Goal: Entertainment & Leisure: Consume media (video, audio)

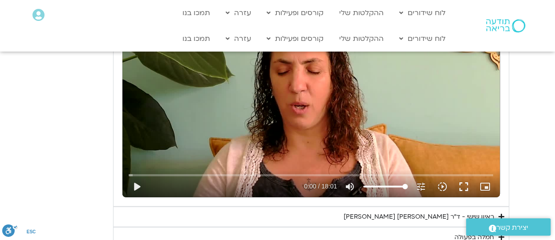
scroll to position [1012, 0]
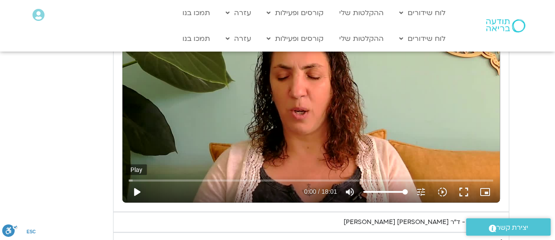
click at [136, 191] on button "play_arrow" at bounding box center [136, 192] width 21 height 21
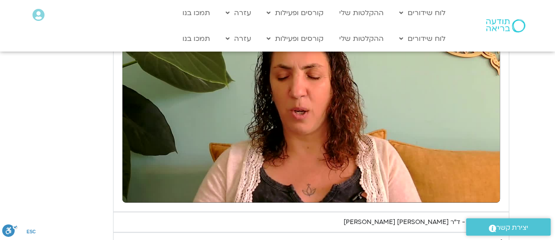
type input "2465.266667"
type input "0.270528"
type input "2465.266667"
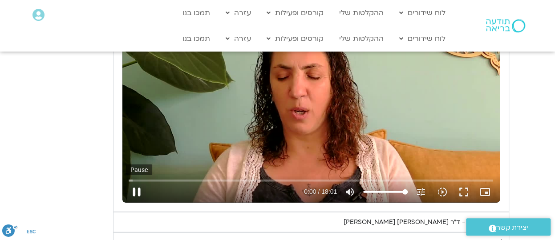
type input "0.333405"
type input "2465.266667"
type input "0.418651"
type input "2465.266667"
type input "0.557516"
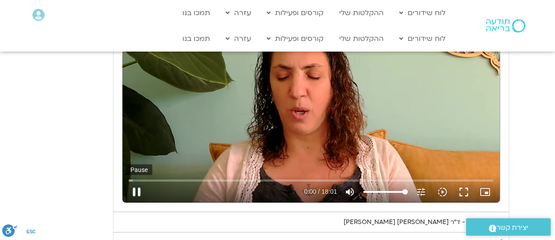
type input "2465.266667"
type input "0.697697"
type input "2465.266667"
type input "0.828232"
type input "2465.266667"
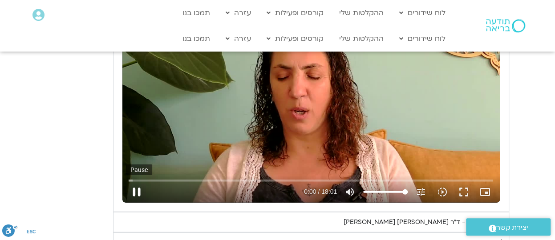
type input "0.956907"
type input "2465.266667"
type input "1.090794"
type input "2465.266667"
type input "1.232323"
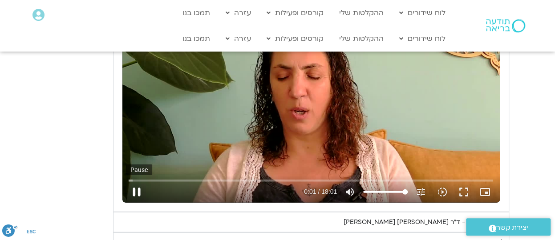
type input "2465.266667"
type input "1.36682"
type input "2465.266667"
type input "1.49192"
type input "2465.266667"
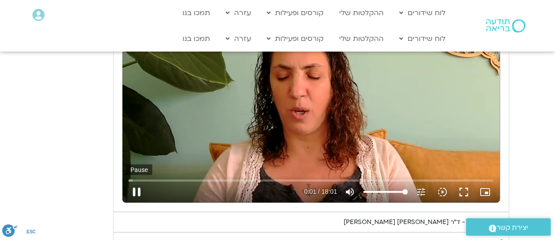
type input "1.623303"
type input "2465.266667"
type input "1.755293"
type input "2465.266667"
type input "1.889751"
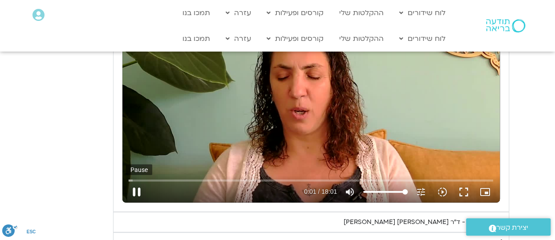
type input "2465.266667"
type input "2.019347"
type input "2465.266667"
type input "2.162752"
type input "2465.266667"
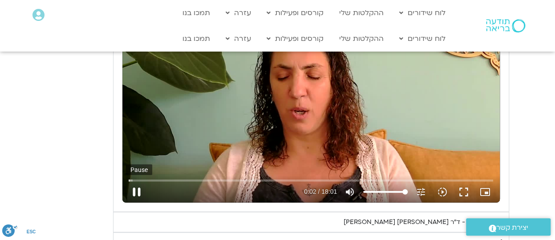
type input "2.298906"
type input "2465.266667"
type input "2.428445"
type input "2465.266667"
type input "2.556355"
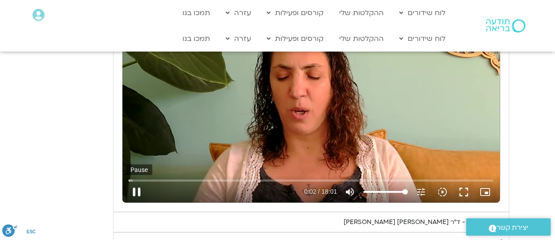
type input "2465.266667"
type input "2.69428"
type input "2465.266667"
type input "2.836119"
type input "2465.266667"
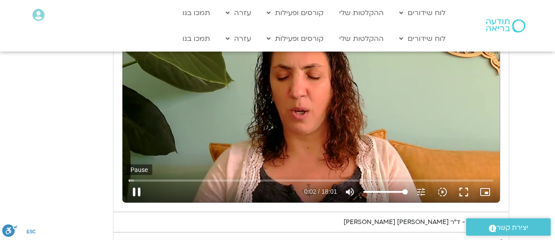
type input "2.969006"
type input "2465.266667"
type input "3.098426"
type input "2465.266667"
type input "3.235306"
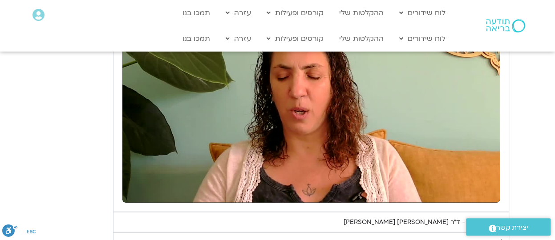
type input "2465.266667"
type input "12.639127"
type input "2465.266667"
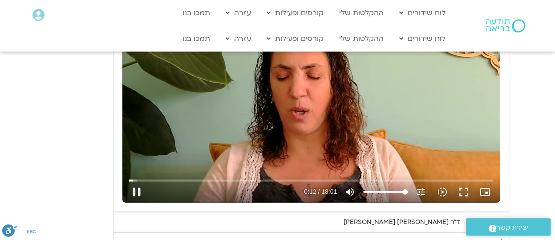
type input "12.785386"
type input "2465.266667"
type input "12.926636"
type input "2465.266667"
type input "13.072505"
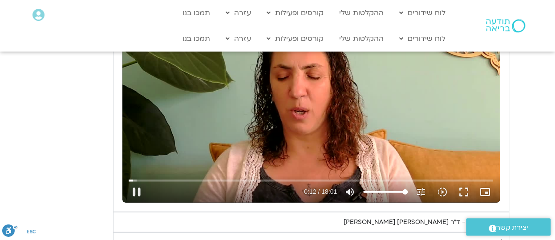
type input "2465.266667"
type input "13.219485"
type input "2465.266667"
type input "13.256642"
type input "2465.266667"
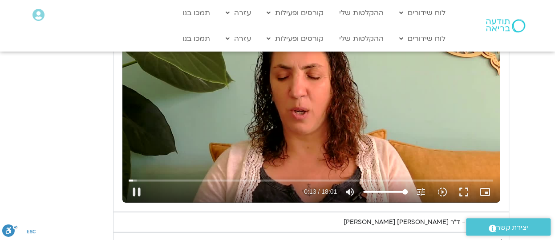
type input "13.36941"
type input "2465.266667"
type input "13.607106"
type input "2465.266667"
type input "13.736877"
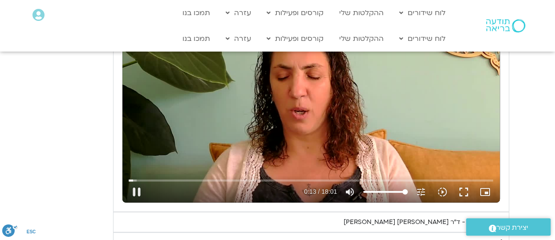
type input "2465.266667"
type input "13.873194"
type input "2465.266667"
type input "14.002964"
type input "2465.266667"
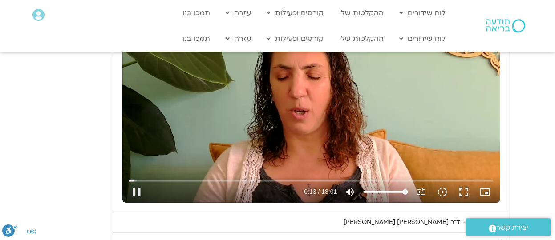
type input "14.086536"
type input "2465.266667"
type input "14.169671"
type input "2465.266667"
type input "14.297235"
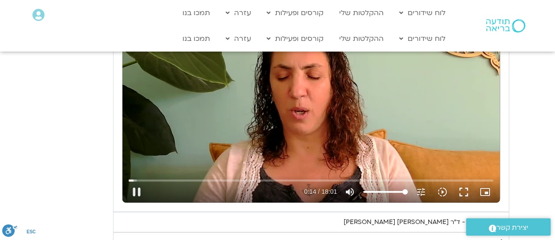
type input "2465.266667"
type input "14.519132"
type input "2465.266667"
type input "14.569108"
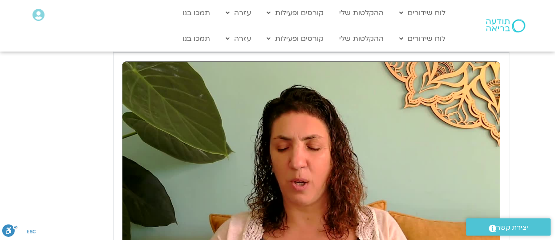
scroll to position [930, 0]
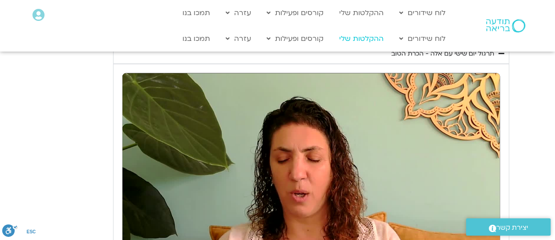
type input "2465.266667"
type input "238.069963"
type input "2465.266667"
type input "238.196331"
type input "2465.266667"
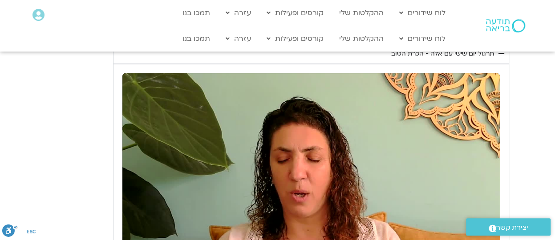
type input "238.346733"
type input "2465.266667"
type input "238.479801"
type input "2465.266667"
type input "238.550741"
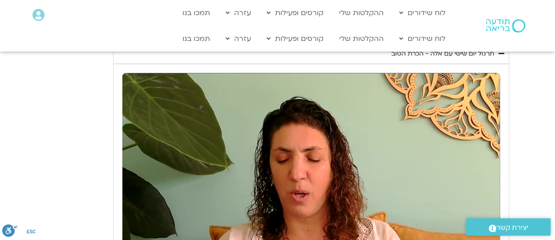
type input "2465.266667"
type input "238.633345"
type input "2465.266667"
type input "238.773455"
type input "2465.266667"
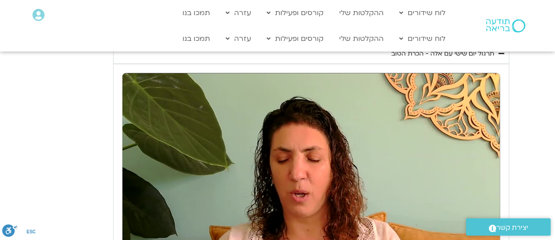
type input "239.013052"
type input "2465.266667"
type input "239.413929"
type input "2465.266667"
type input "239.496903"
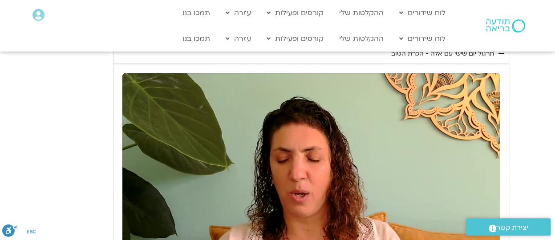
type input "2465.266667"
type input "239.663533"
type input "2465.266667"
type input "239.798109"
type input "2465.266667"
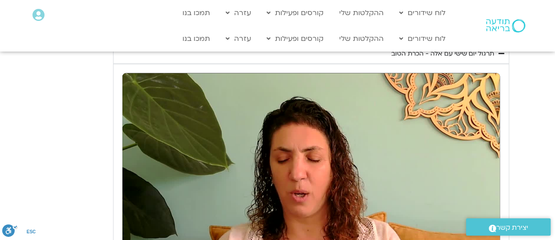
type input "239.930719"
type input "2465.266667"
type input "240.020705"
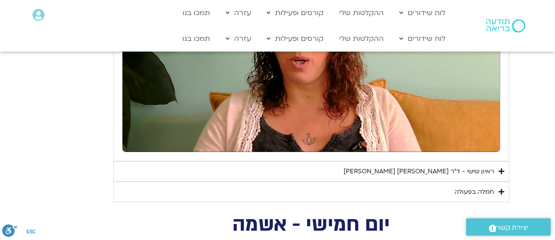
scroll to position [1075, 0]
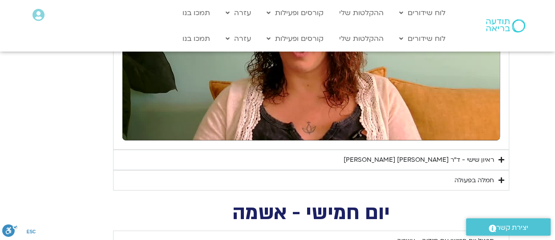
type input "2465.266667"
type input "244.323699"
type input "2465.266667"
type input "244.448903"
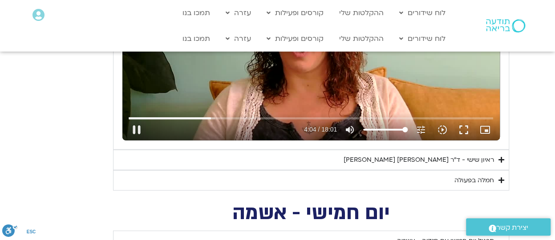
type input "2465.266667"
type input "244.483258"
type input "2465.266667"
type input "244.716374"
type input "2465.266667"
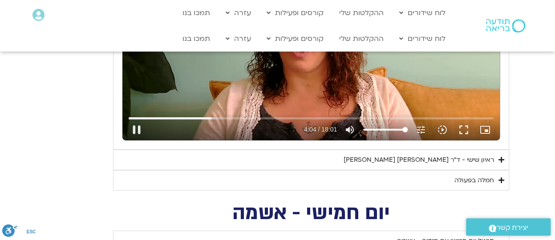
type input "244.815724"
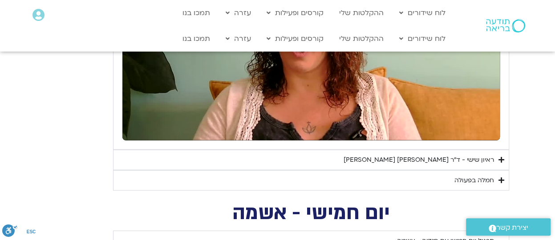
type input "2465.266667"
type input "245.26202"
type input "2465.266667"
type input "245.382139"
type input "2465.266667"
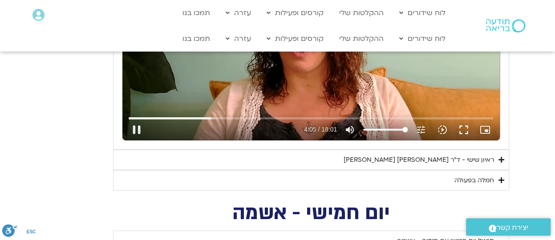
type input "245.516289"
type input "2465.266667"
type input "245.649422"
type input "2465.266667"
type input "245.786716"
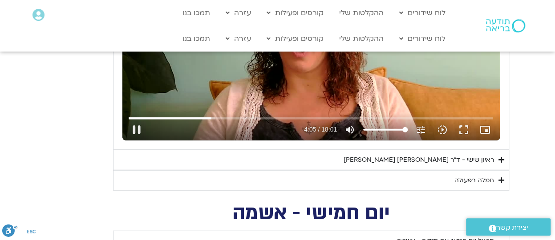
type input "2465.266667"
type input "245.915445"
type input "2465.266667"
type input "246.020235"
type input "2465.266667"
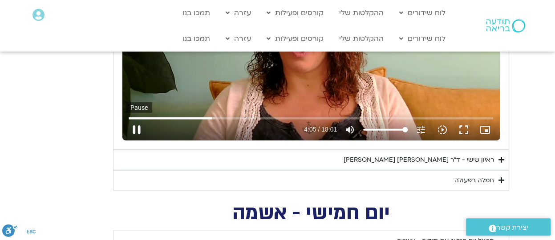
type input "246.148643"
type input "2465.266667"
type input "246.192996"
type input "2465.266667"
type input "246.420286"
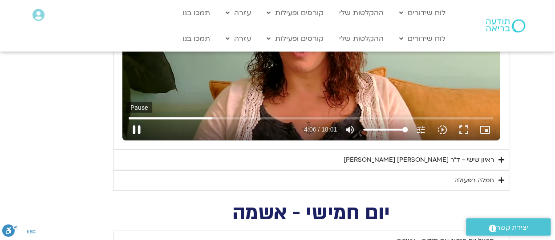
type input "2465.266667"
type input "246.47074"
type input "2465.266667"
type input "246.600587"
type input "2465.266667"
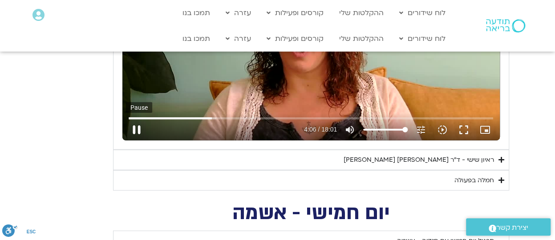
click at [142, 126] on button "pause" at bounding box center [136, 129] width 21 height 21
type input "246.822518"
type input "2465.266667"
